Goal: Transaction & Acquisition: Purchase product/service

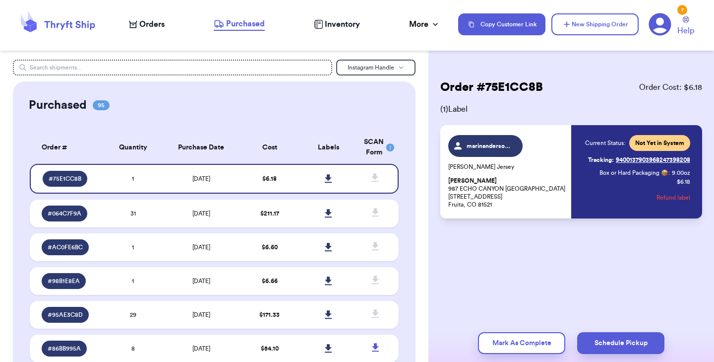
click at [135, 27] on icon at bounding box center [133, 24] width 8 height 7
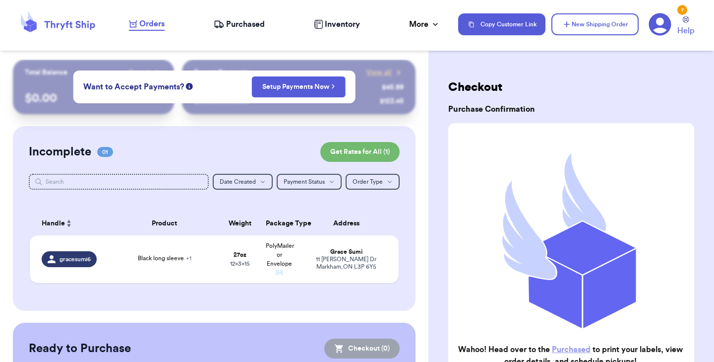
click at [218, 131] on div "Incomplete 01 Get Rates for All ( 1 ) Get Rates for All ( 1 ) Date Created Date…" at bounding box center [214, 218] width 403 height 185
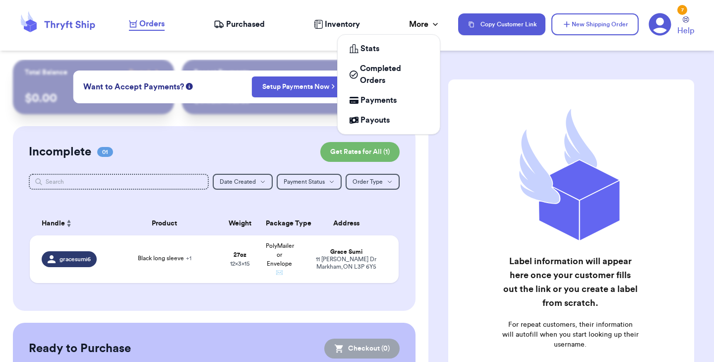
click at [428, 22] on div "More" at bounding box center [424, 24] width 31 height 12
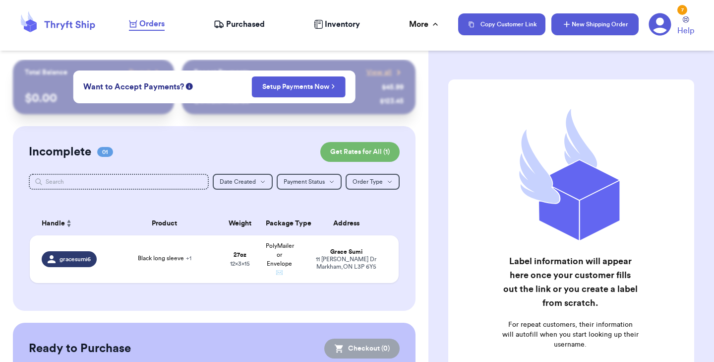
click at [558, 28] on button "New Shipping Order" at bounding box center [595, 24] width 87 height 22
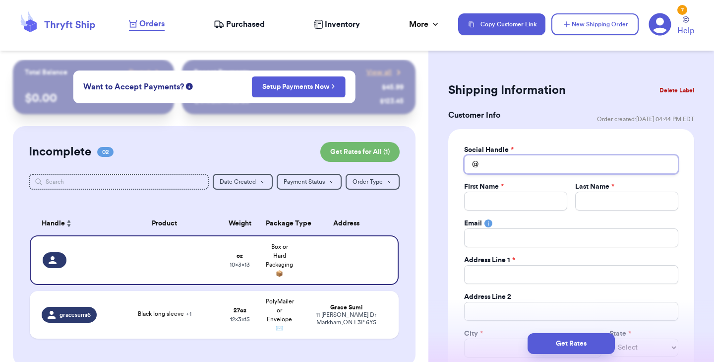
click at [489, 163] on input "Total Amount Paid" at bounding box center [571, 164] width 214 height 19
type input "n"
type input "no"
type input "not"
type input "noth"
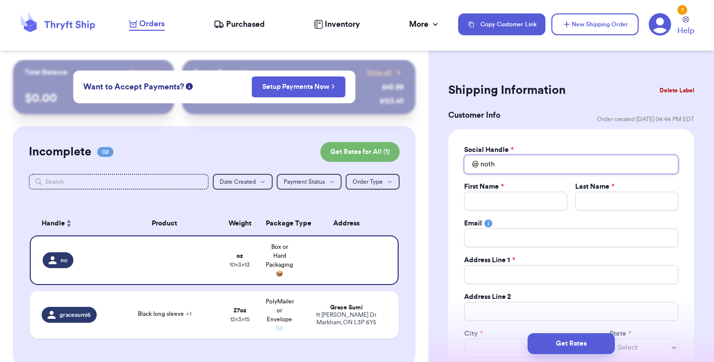
type input "nothi"
type input "nothin"
type input "nothing"
click at [515, 200] on input "Total Amount Paid" at bounding box center [515, 200] width 103 height 19
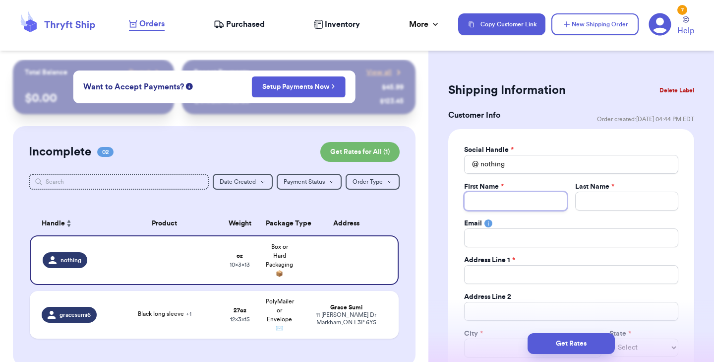
type input "I"
type input "Im"
type input "Imr"
type input "Imra"
type input "Imran"
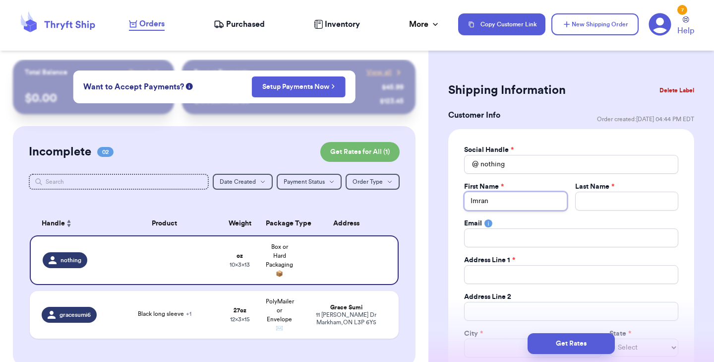
type input "Imran"
type input "E"
type input "Em"
type input "Emi"
type input "Emin"
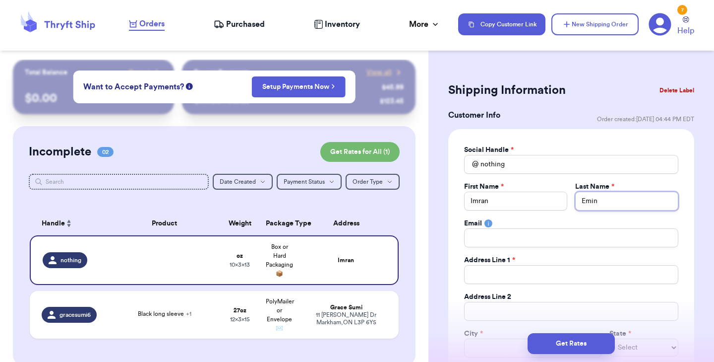
type input "Emino"
type input "Eminov"
click at [542, 275] on input "Total Amount Paid" at bounding box center [571, 274] width 214 height 19
type input "1"
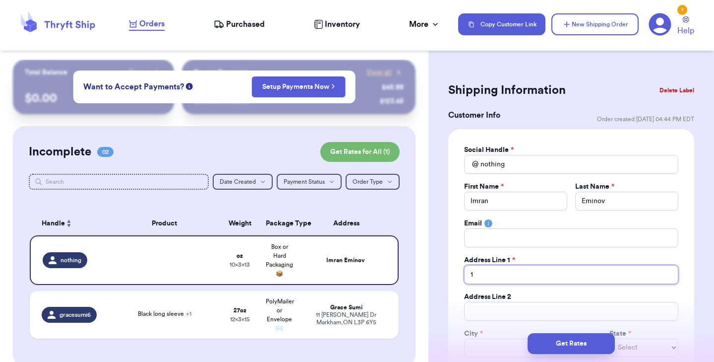
type input "12"
type input "126"
type input "1262"
type input "12620"
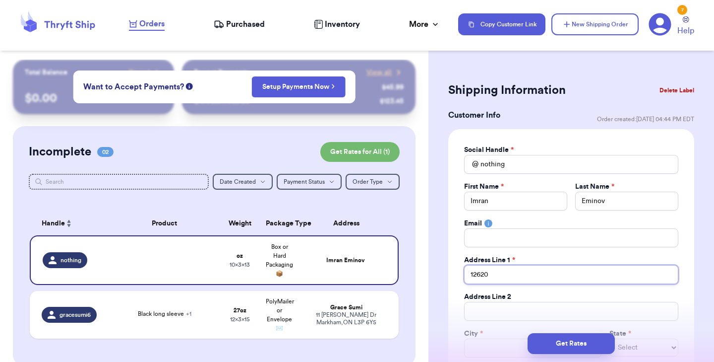
type input "12620 T"
type input "12620 Ti"
type input "12620 Tii"
type input "12620 Ti"
type input "12620 Tib"
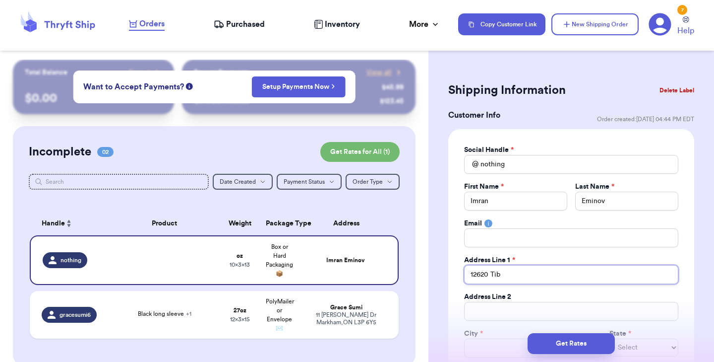
type input "12620 Tibo"
type input "12620 Tibol"
type input "12620 Tiboli"
type input "12620 Tiboli C"
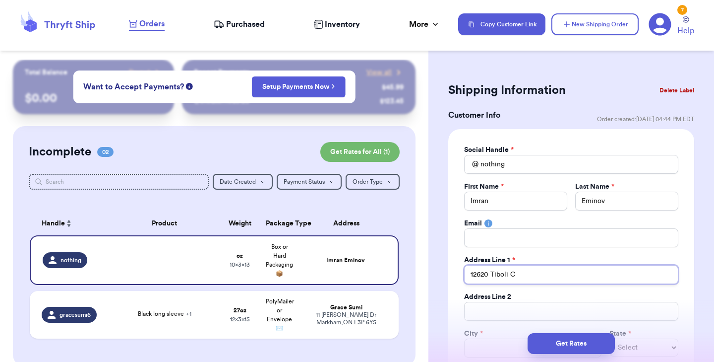
type input "12620 Tiboli Ch"
type input "12620 Tiboli Cha"
type input "12620 Tiboli [PERSON_NAME]"
type input "12620 Tiboli Chase"
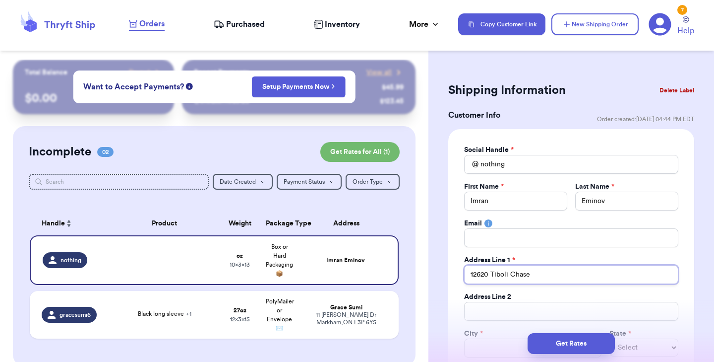
type input "12620 Tiboli Chase C"
type input "[STREET_ADDRESS]"
click at [551, 310] on input "Total Amount Paid" at bounding box center [571, 311] width 214 height 19
type input "A"
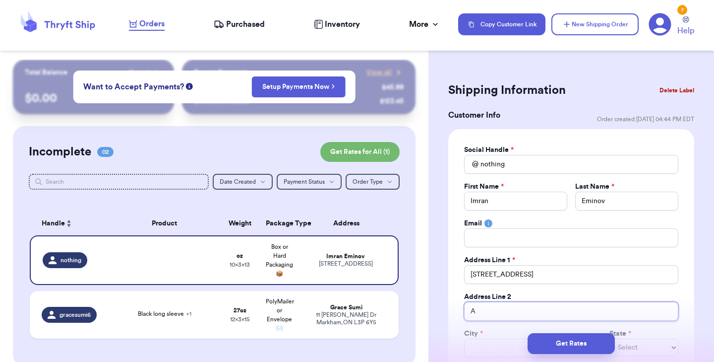
type input "Ap"
type input "Apt"
type input "Apt 2"
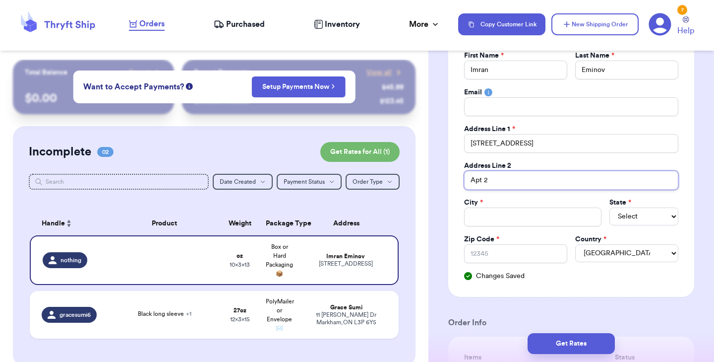
scroll to position [178, 0]
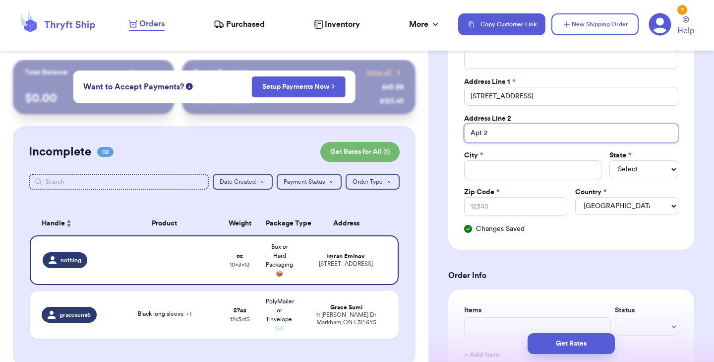
type input "Apt 2"
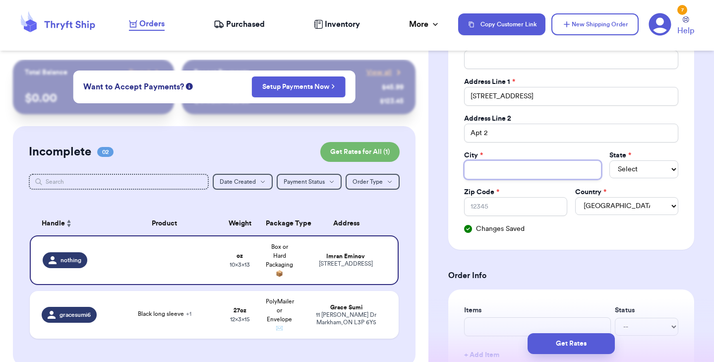
click at [511, 172] on input "Total Amount Paid" at bounding box center [532, 169] width 137 height 19
type input "B"
type input "Bo"
type input "Boc"
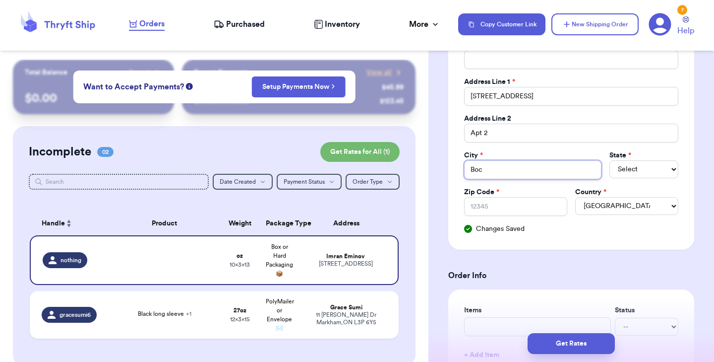
type input "Boc"
type input "Boca"
type input "Boca R"
type input "Boca Ra"
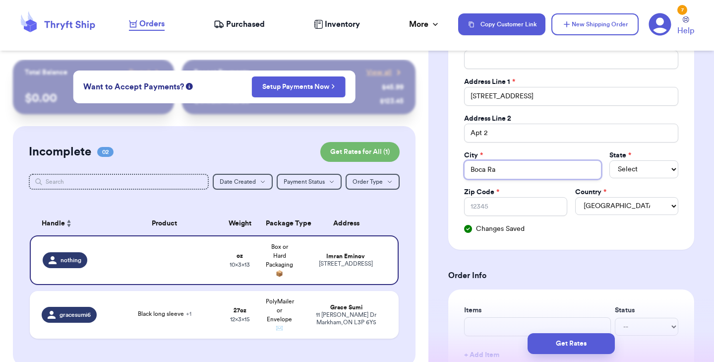
type input "Boca Rat"
type input "Boca Rato"
type input "Boca Raton"
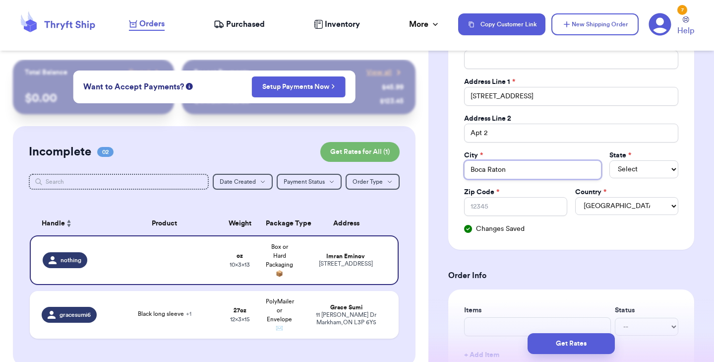
type input "Boca Raton"
click at [650, 164] on select "Select AL AK AZ AR CA CO [GEOGRAPHIC_DATA] DE DC [GEOGRAPHIC_DATA] [GEOGRAPHIC_…" at bounding box center [644, 169] width 69 height 18
select select "FL"
click at [610, 160] on select "Select AL AK AZ AR CA CO [GEOGRAPHIC_DATA] DE DC [GEOGRAPHIC_DATA] [GEOGRAPHIC_…" at bounding box center [644, 169] width 69 height 18
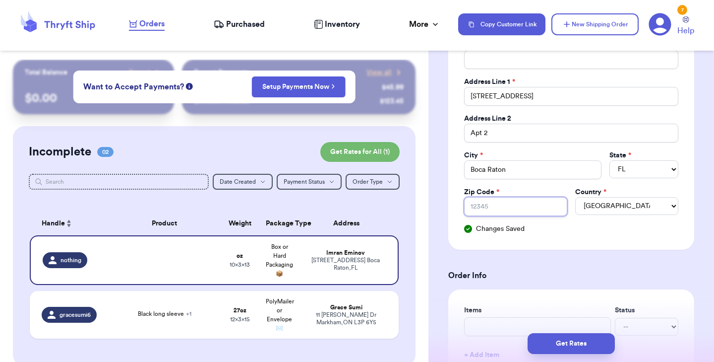
click at [503, 204] on input "Zip Code *" at bounding box center [515, 206] width 103 height 19
type input "3"
type input "33"
type input "334"
type input "3349"
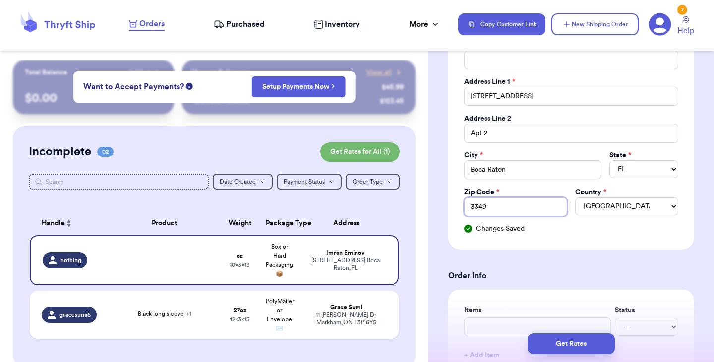
type input "33496"
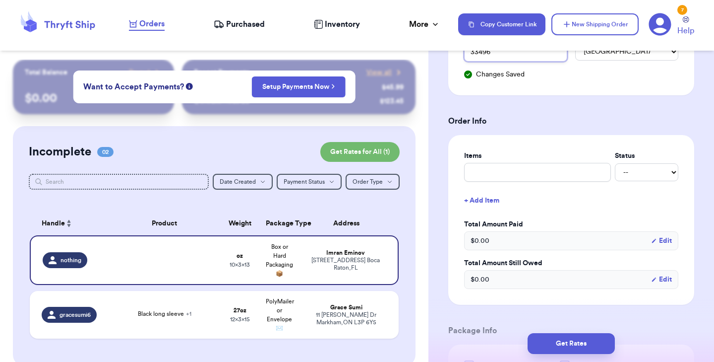
scroll to position [349, 0]
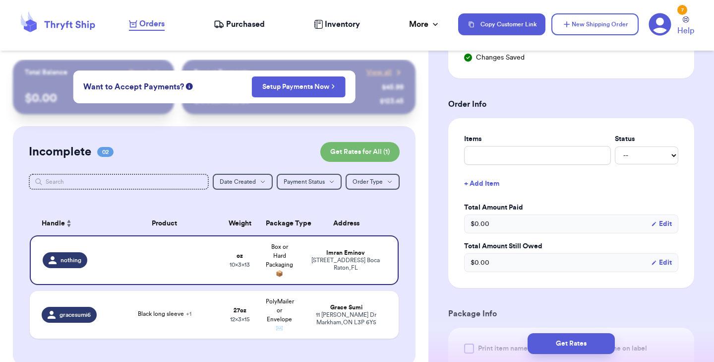
type input "33496"
click at [507, 155] on input "text" at bounding box center [537, 155] width 147 height 19
type input "M"
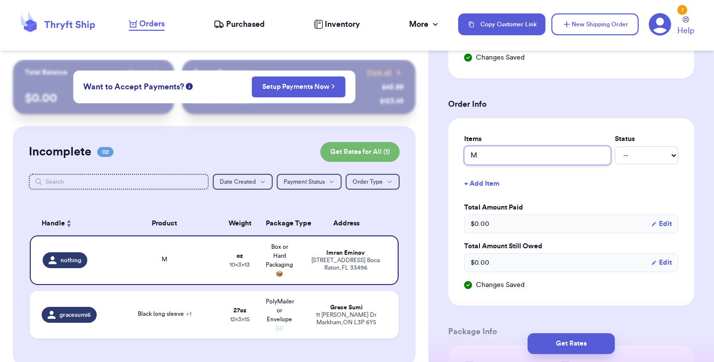
type input "Ma"
type input "Man"
type input "Man U"
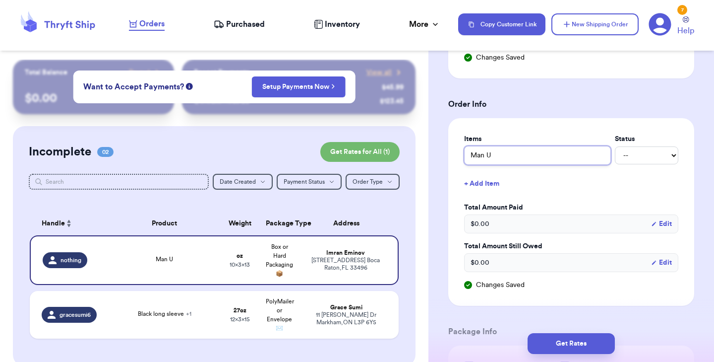
type input "Man U J"
type input "Man U Je"
type input "Man U Jer"
type input "Man U Jers"
type input "Man U Jersw"
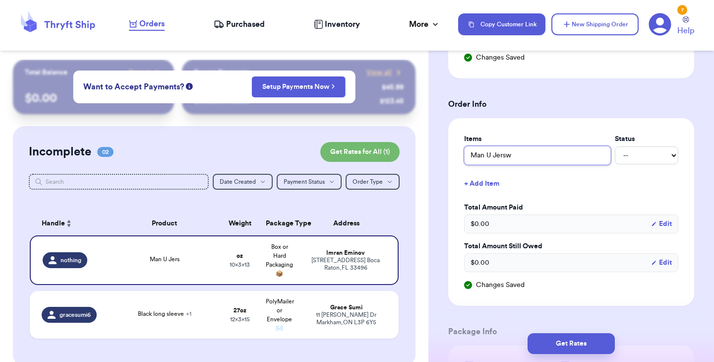
type input "Man U Jerswy"
type input "Man U Jersw"
type input "Man U Jers"
type input "Man U Jerse"
type input "Man U [GEOGRAPHIC_DATA]"
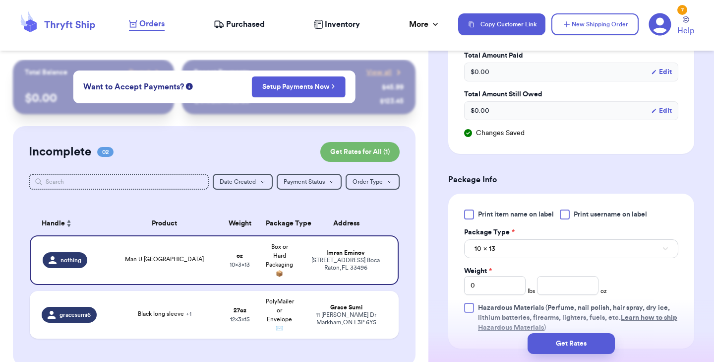
scroll to position [546, 0]
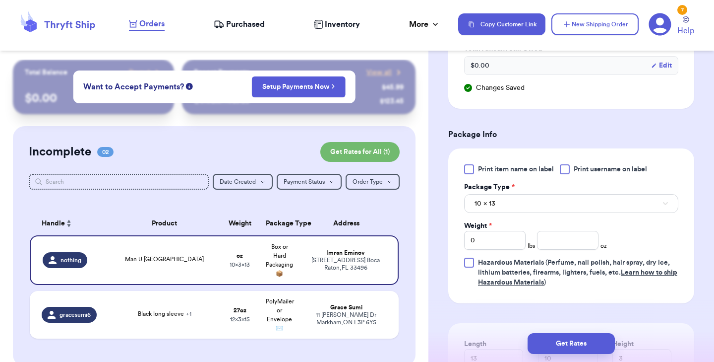
type input "Man U [GEOGRAPHIC_DATA]"
click at [469, 171] on div at bounding box center [469, 169] width 10 height 10
click at [0, 0] on input "Print item name on label" at bounding box center [0, 0] width 0 height 0
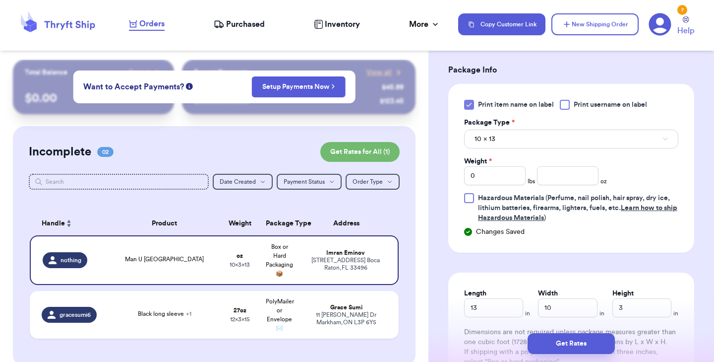
scroll to position [622, 0]
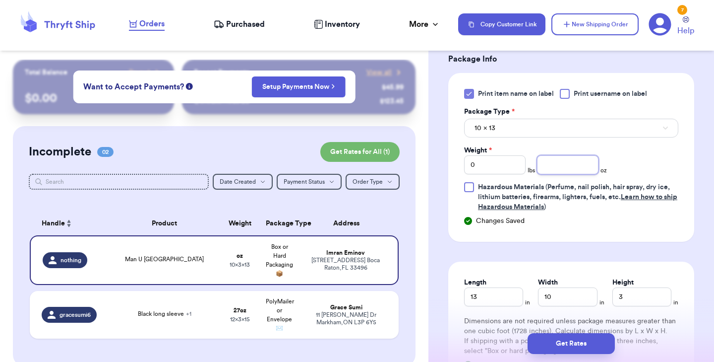
click at [563, 169] on input "number" at bounding box center [568, 164] width 62 height 19
type input "9"
click at [559, 340] on button "Get Rates" at bounding box center [571, 343] width 87 height 21
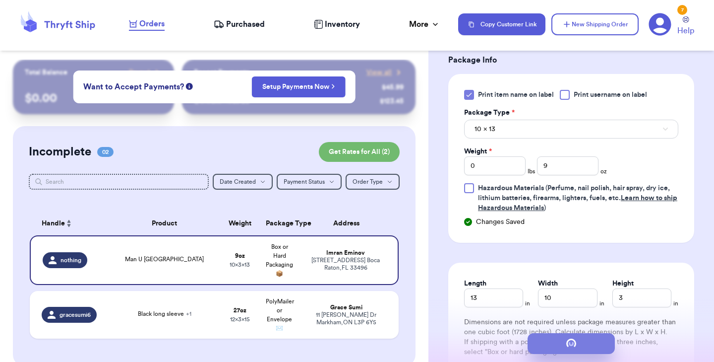
scroll to position [0, 0]
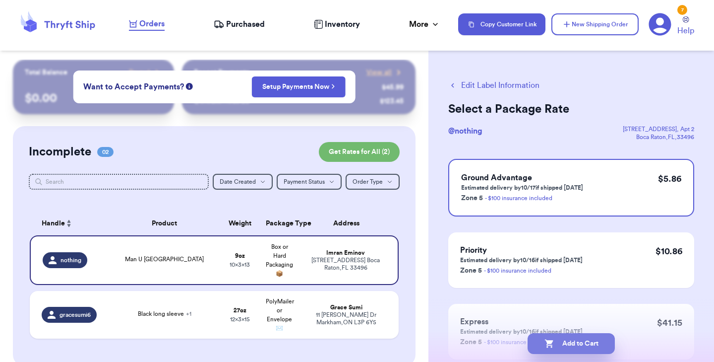
click at [553, 347] on icon "button" at bounding box center [550, 343] width 10 height 10
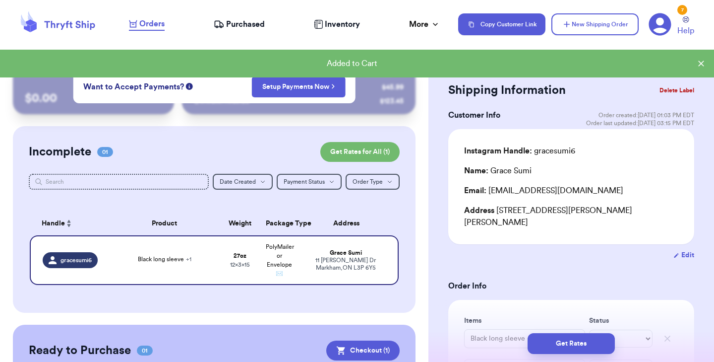
scroll to position [70, 0]
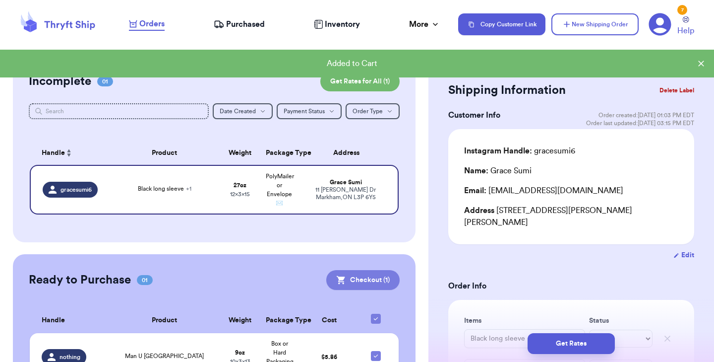
click at [378, 279] on button "Checkout ( 1 )" at bounding box center [362, 280] width 73 height 20
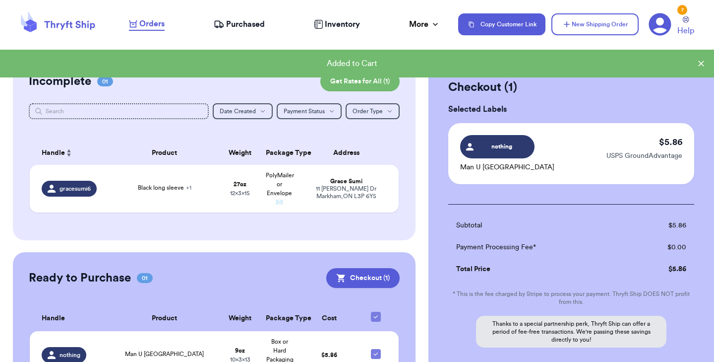
scroll to position [92, 0]
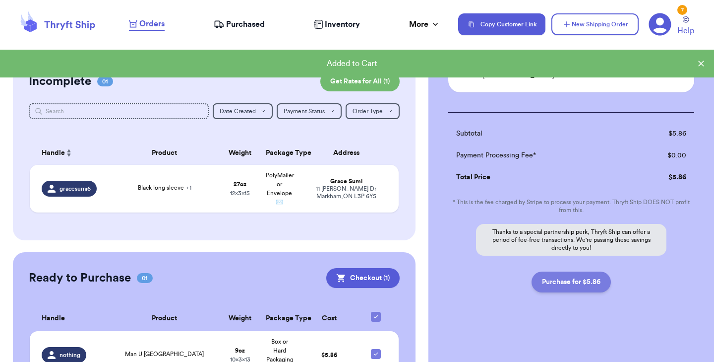
click at [554, 282] on button "Purchase for $5.86" at bounding box center [571, 281] width 79 height 21
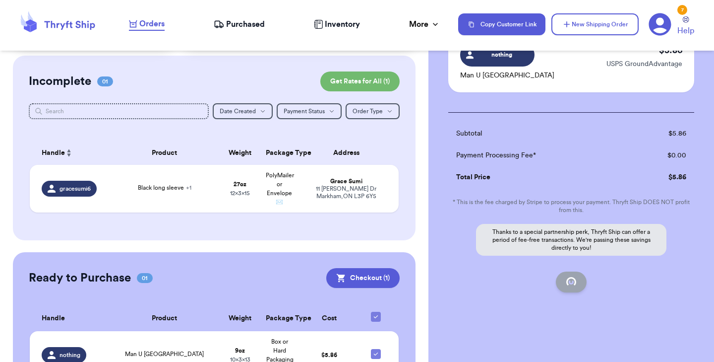
checkbox input "false"
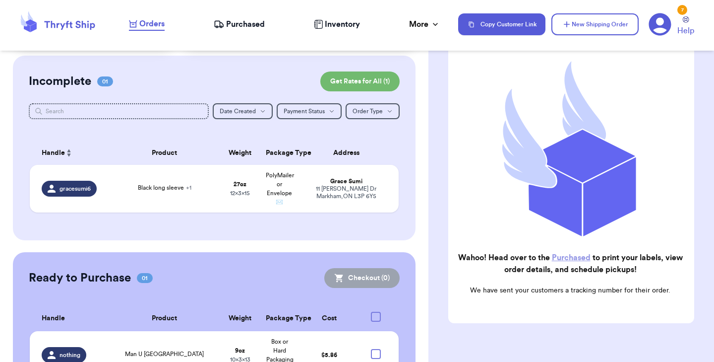
checkbox input "true"
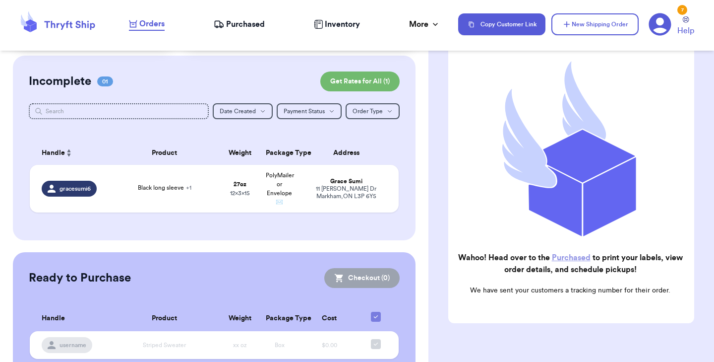
click at [563, 254] on link "Purchased" at bounding box center [571, 257] width 39 height 8
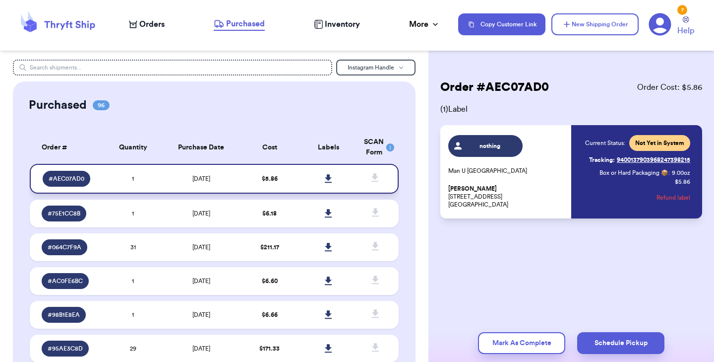
click at [331, 179] on icon at bounding box center [328, 178] width 7 height 9
